Goal: Task Accomplishment & Management: Manage account settings

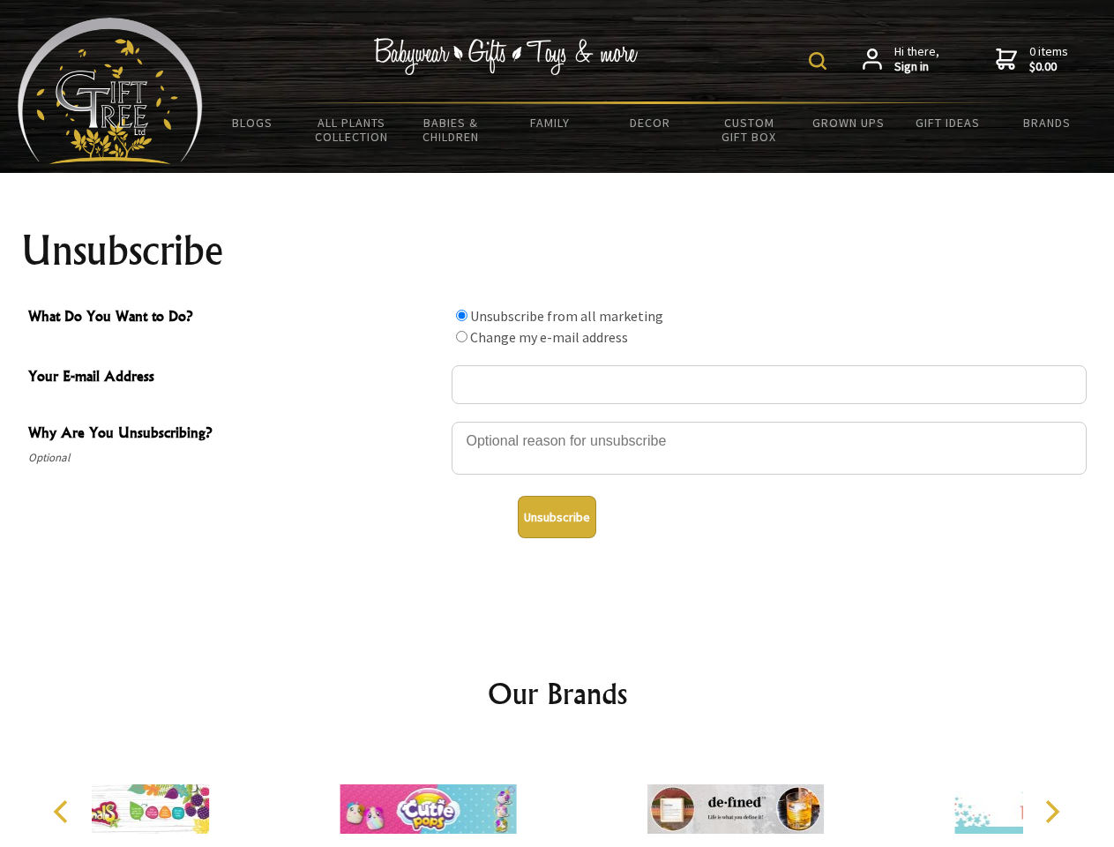
click at [820, 61] on img at bounding box center [818, 61] width 18 height 18
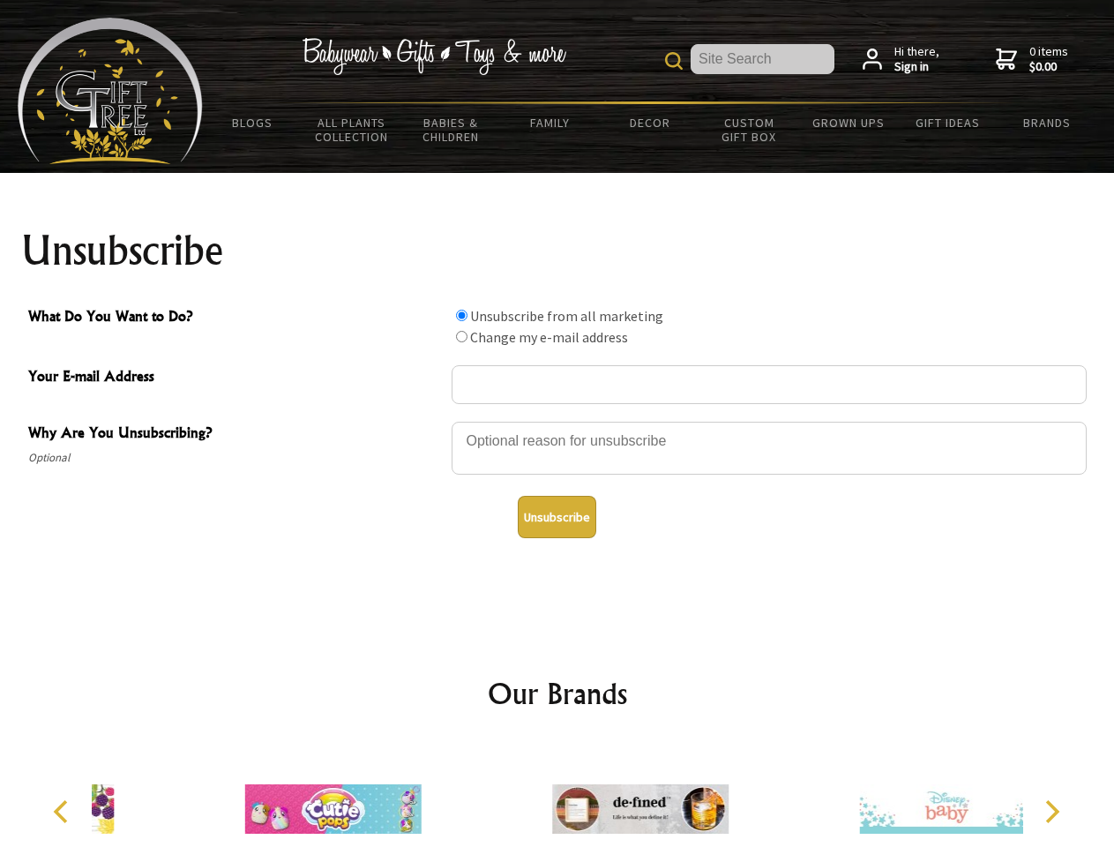
click at [558, 421] on div at bounding box center [769, 451] width 635 height 62
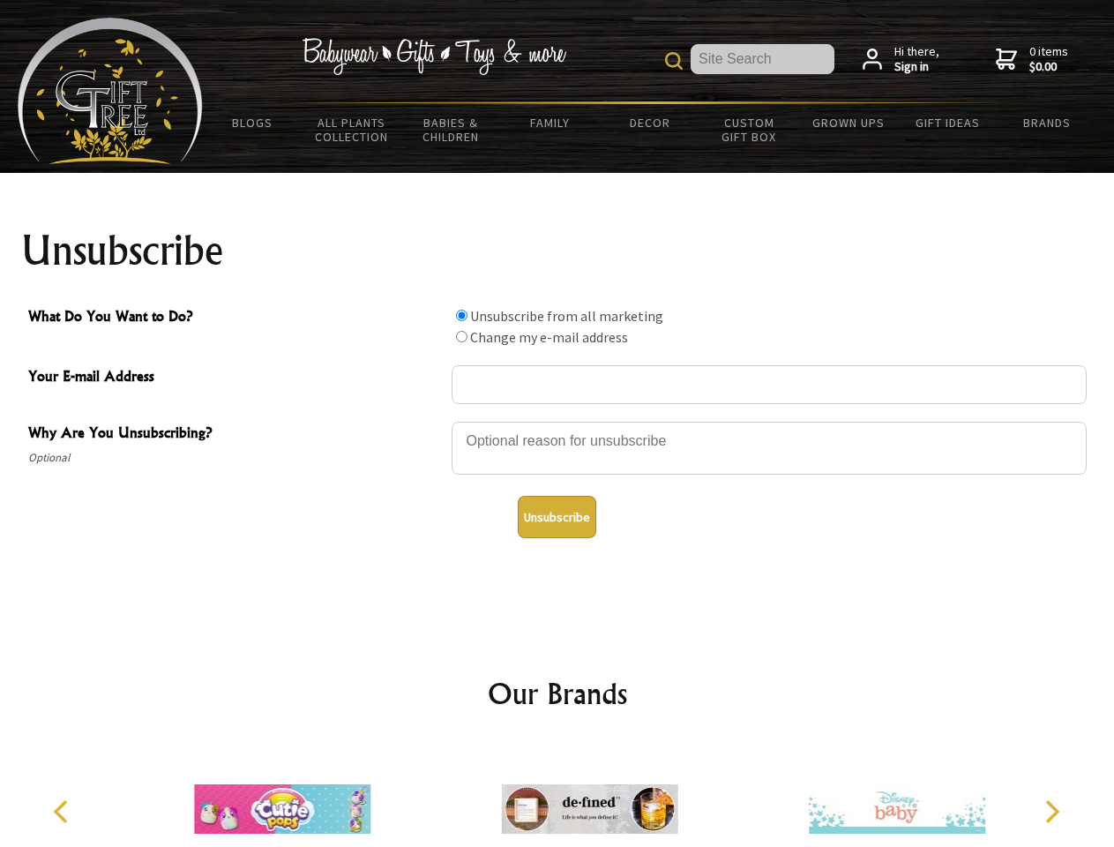
click at [461, 315] on input "What Do You Want to Do?" at bounding box center [461, 315] width 11 height 11
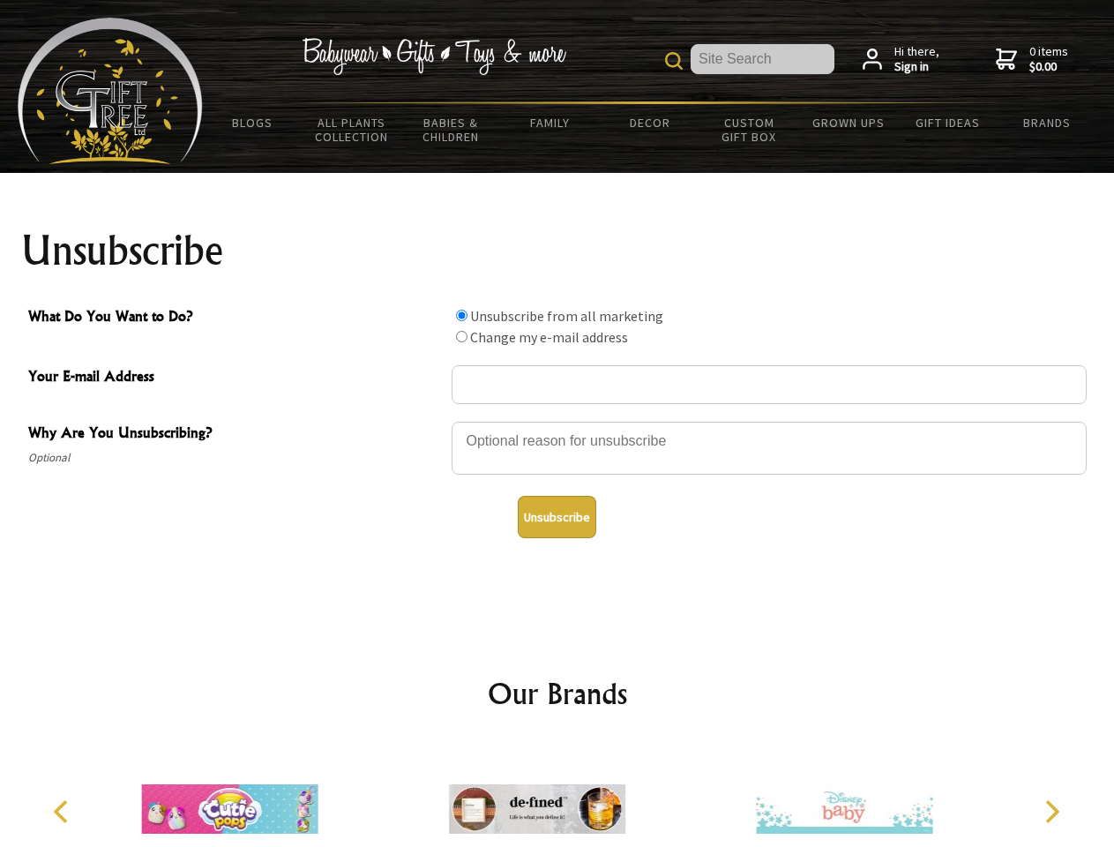
click at [461, 336] on input "What Do You Want to Do?" at bounding box center [461, 336] width 11 height 11
radio input "true"
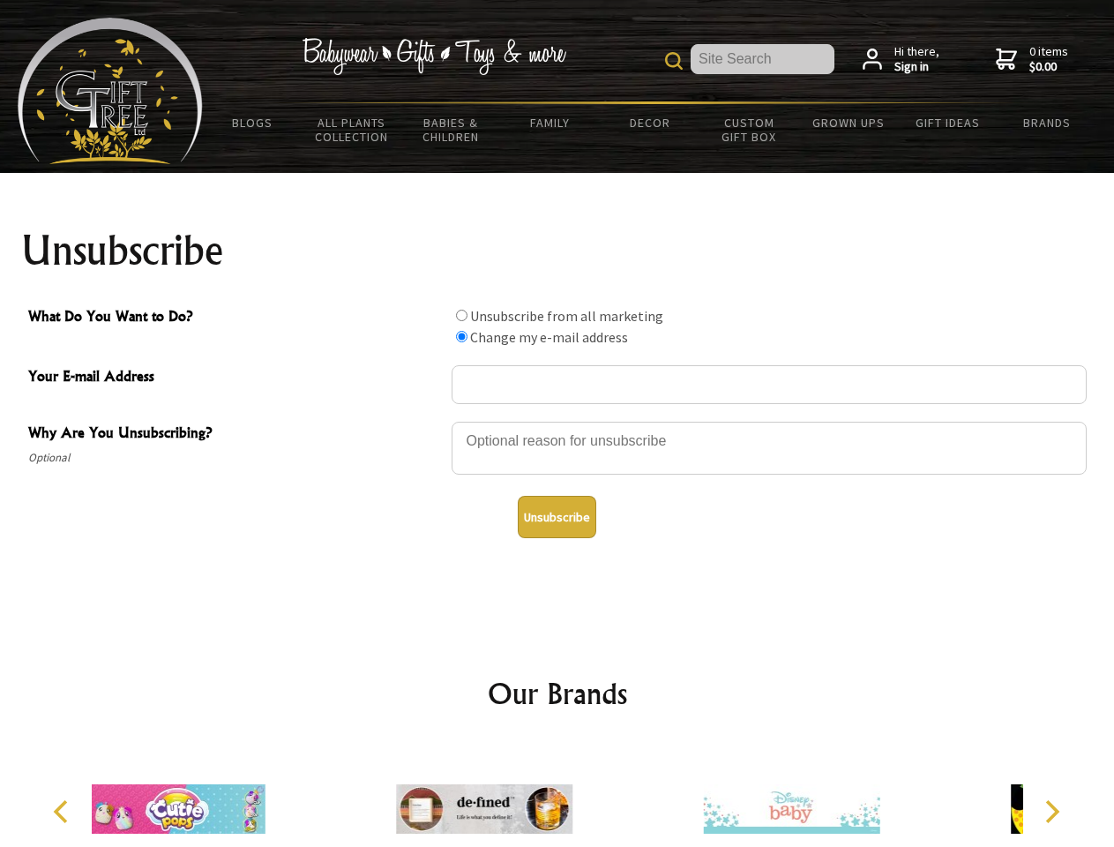
click at [557, 517] on button "Unsubscribe" at bounding box center [557, 517] width 79 height 42
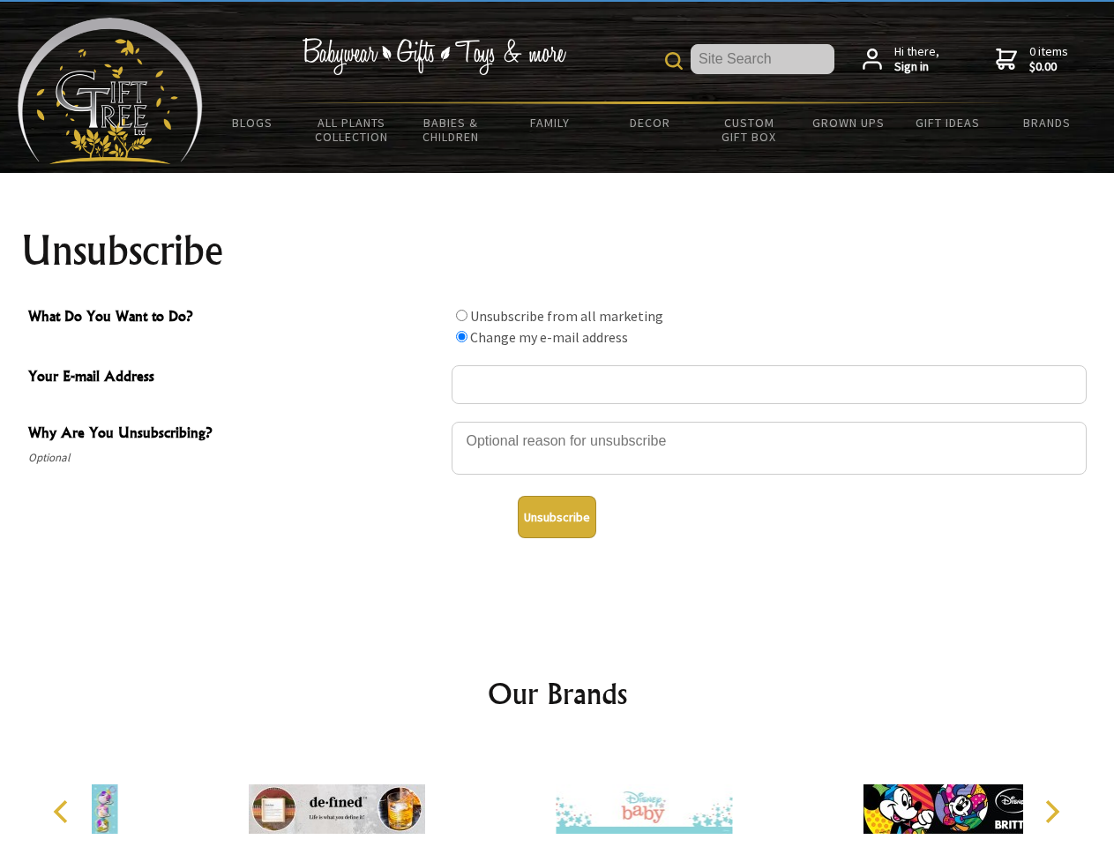
click at [64, 812] on icon "Previous" at bounding box center [62, 811] width 23 height 23
click at [1051, 812] on icon "Next" at bounding box center [1050, 811] width 23 height 23
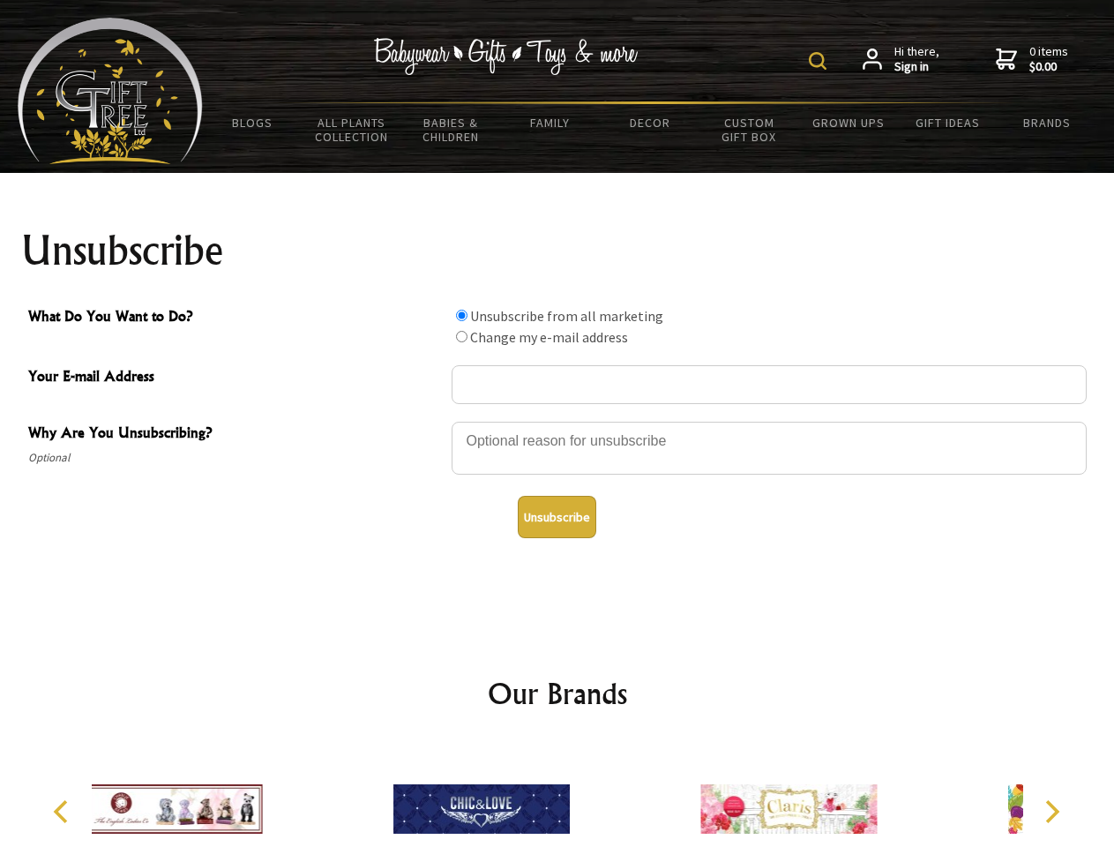
click at [820, 61] on img at bounding box center [818, 61] width 18 height 18
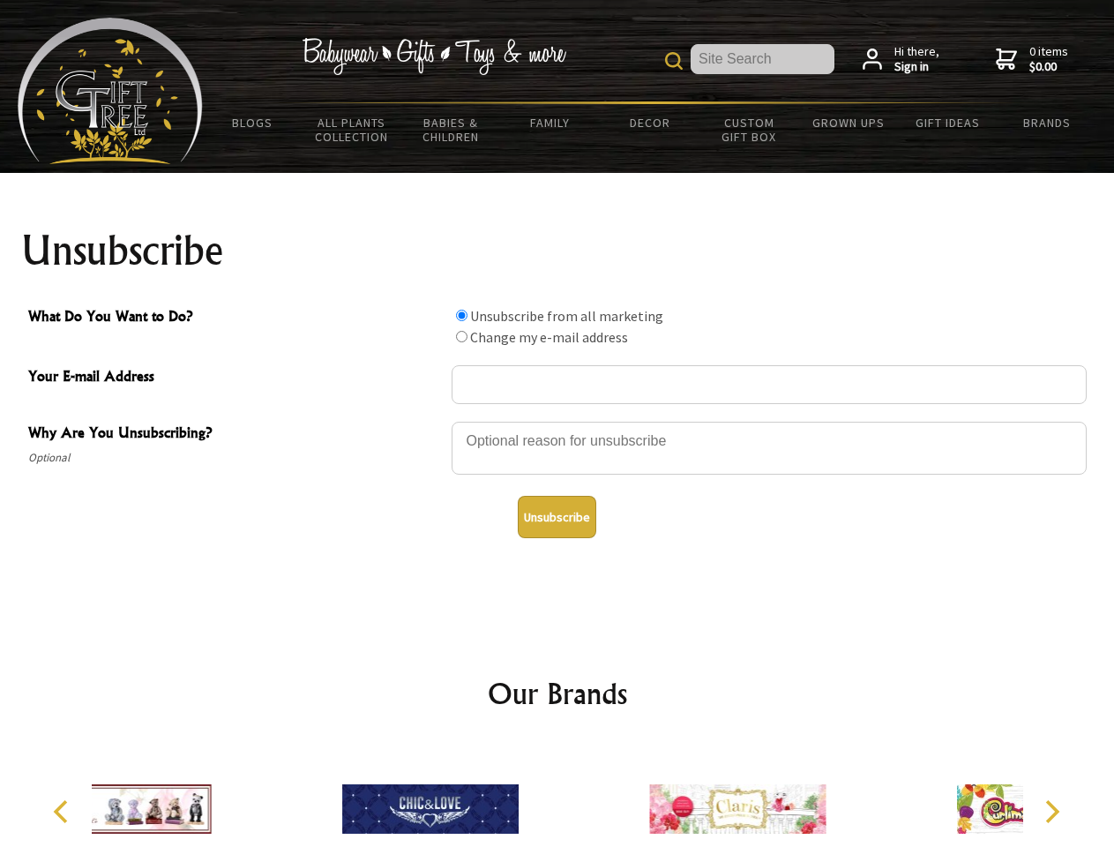
click at [558, 421] on div at bounding box center [769, 451] width 635 height 62
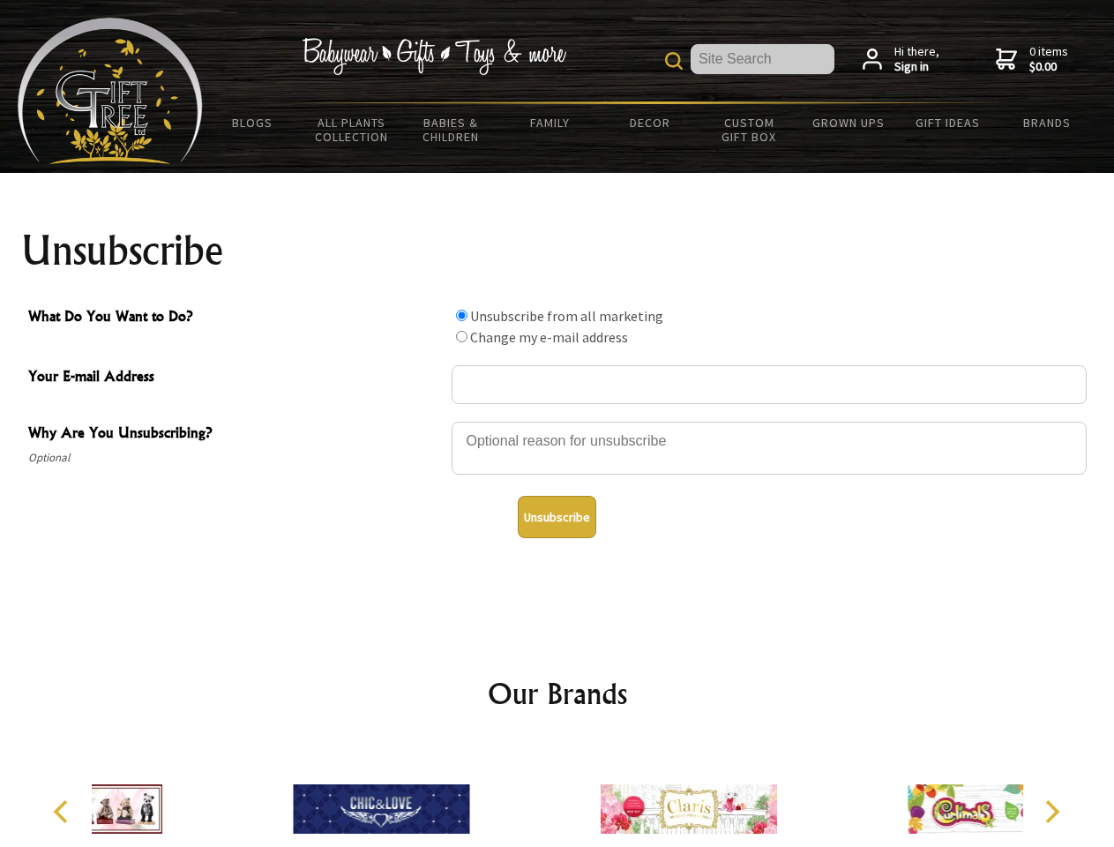
click at [461, 315] on input "What Do You Want to Do?" at bounding box center [461, 315] width 11 height 11
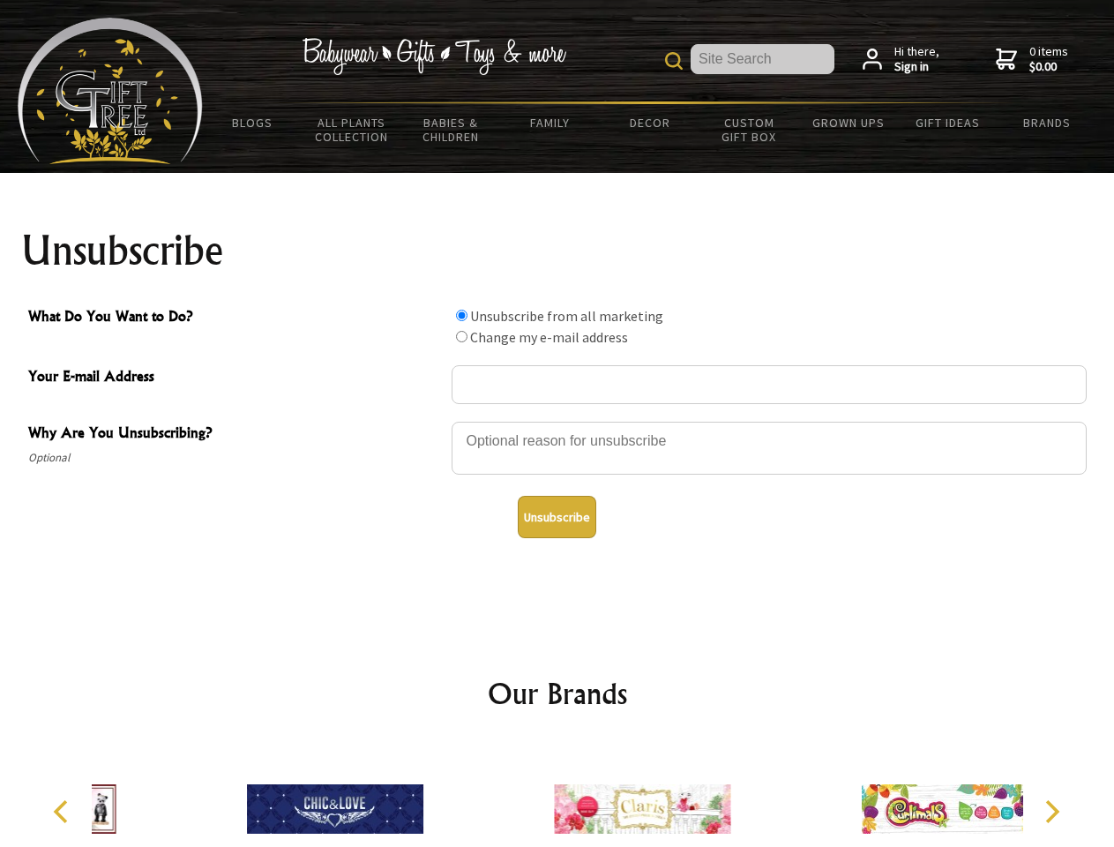
click at [461, 336] on input "What Do You Want to Do?" at bounding box center [461, 336] width 11 height 11
radio input "true"
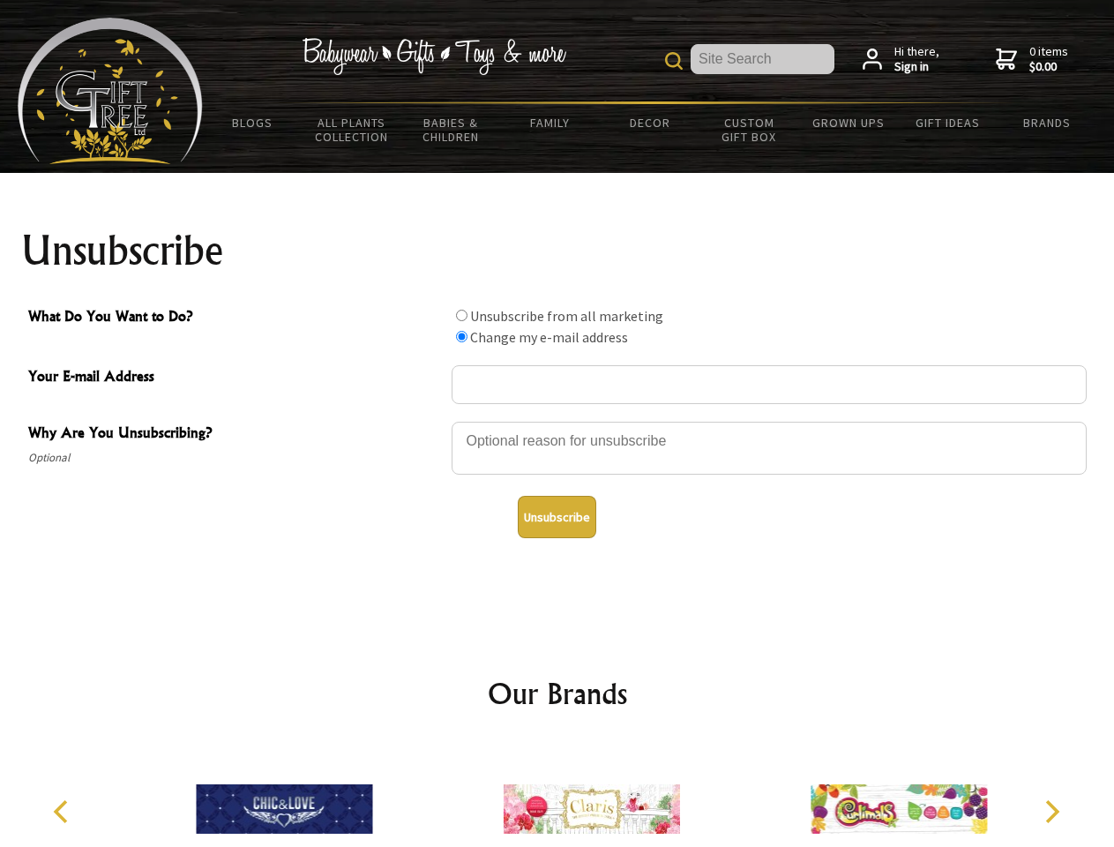
click at [557, 517] on button "Unsubscribe" at bounding box center [557, 517] width 79 height 42
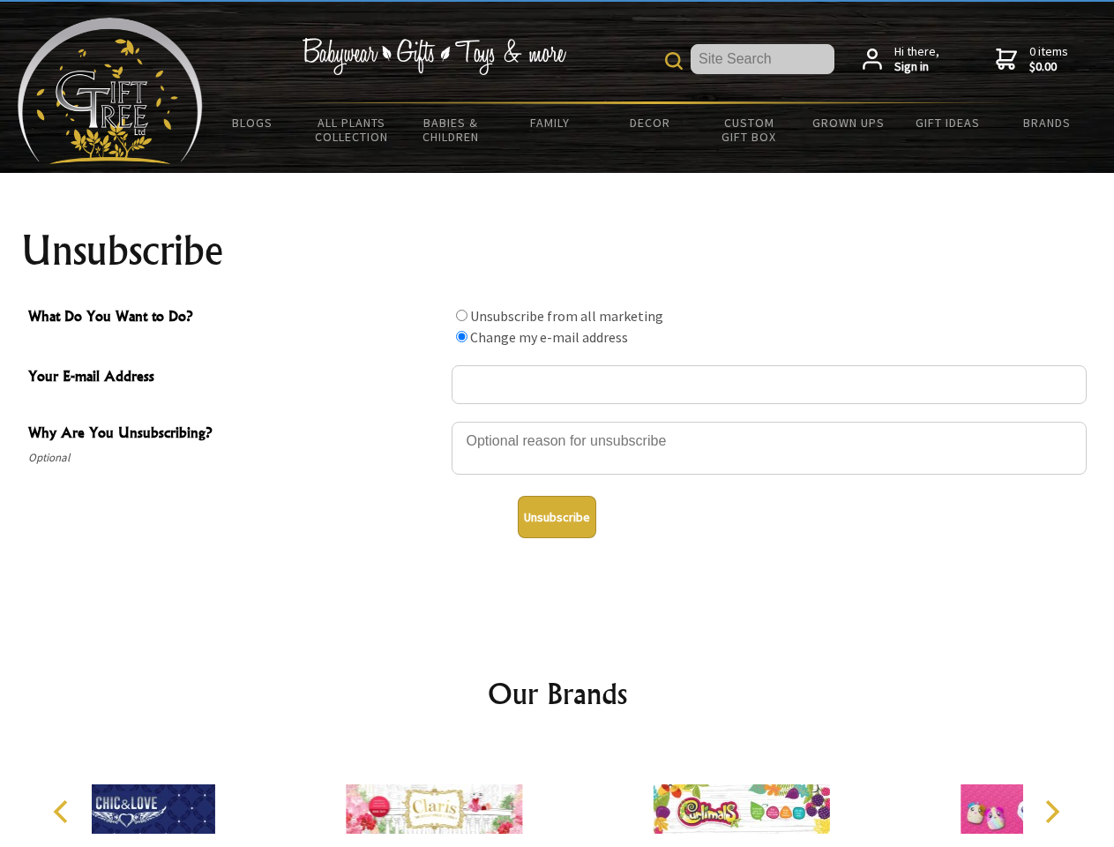
click at [64, 812] on icon "Previous" at bounding box center [62, 811] width 23 height 23
click at [1051, 812] on icon "Next" at bounding box center [1050, 811] width 23 height 23
